Goal: Find specific page/section: Find specific page/section

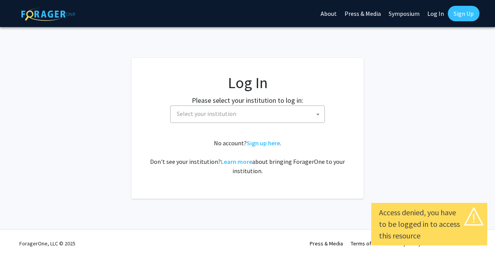
select select
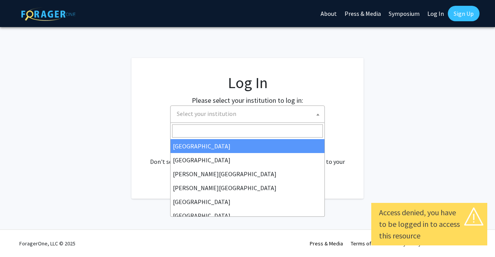
click at [269, 121] on span "Select your institution" at bounding box center [249, 114] width 151 height 16
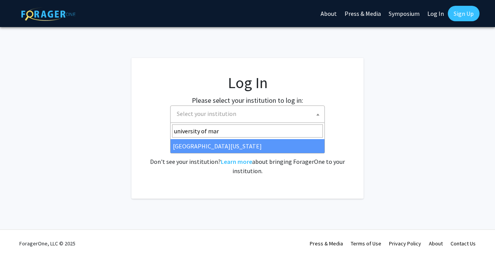
type input "university of mar"
select select "31"
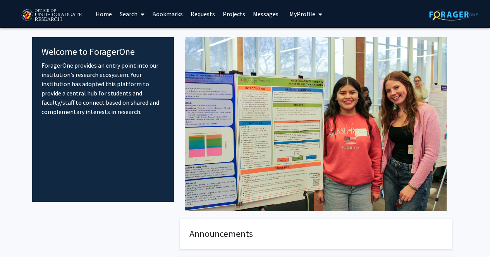
click at [130, 9] on link "Search" at bounding box center [132, 13] width 33 height 27
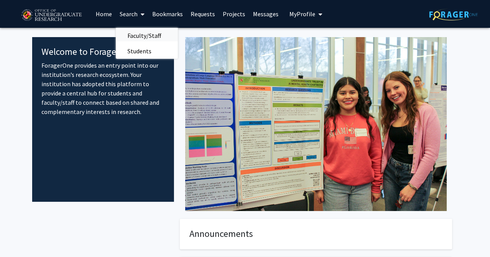
click at [139, 36] on span "Faculty/Staff" at bounding box center [144, 35] width 57 height 15
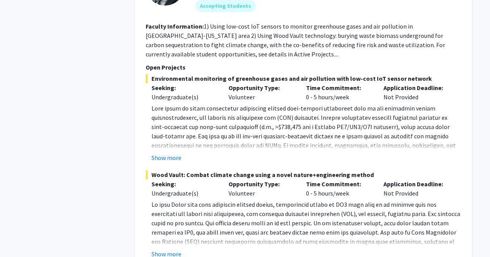
scroll to position [1937, 0]
